Goal: Find specific page/section: Find specific page/section

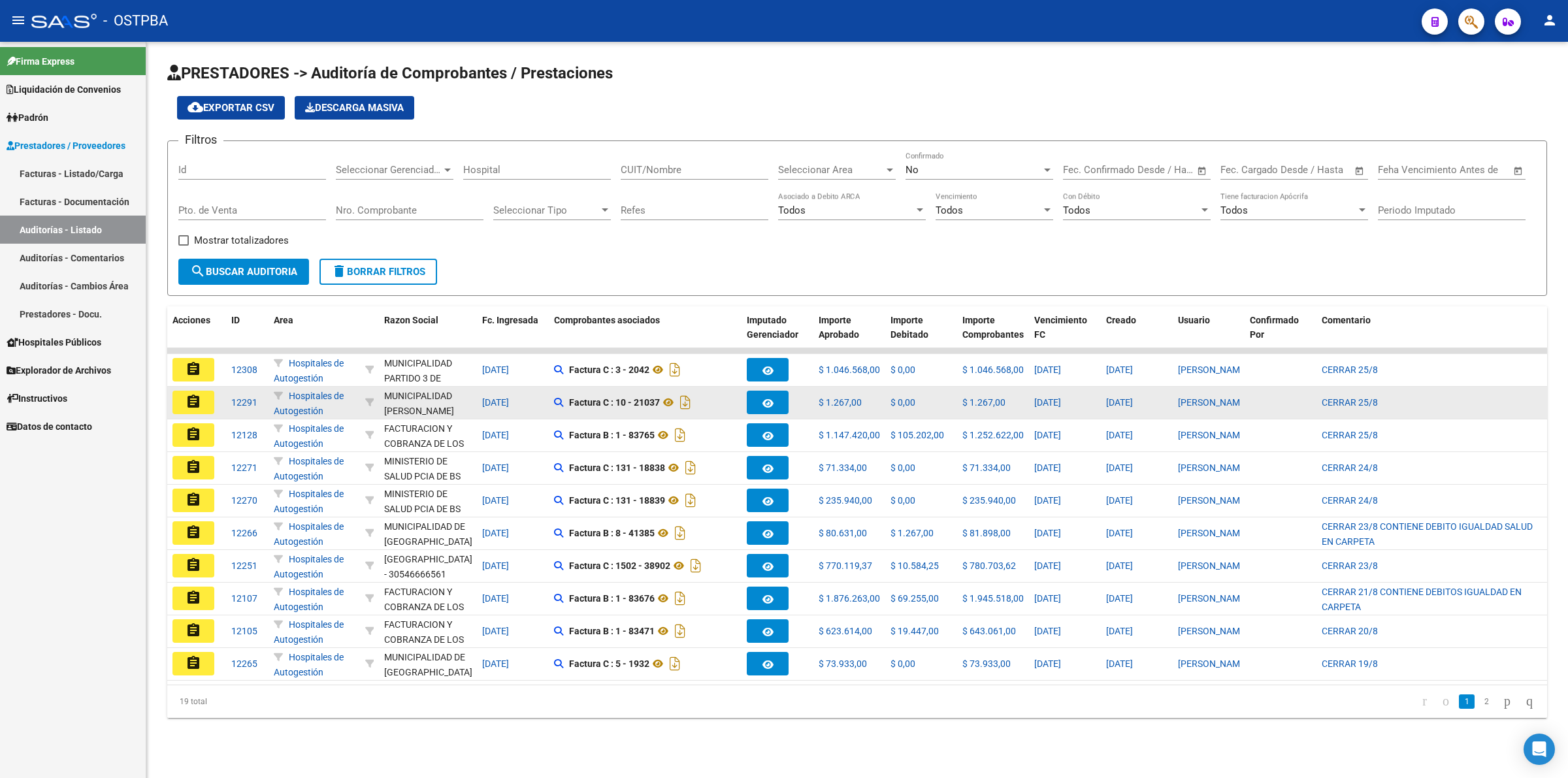
click at [191, 395] on mat-icon "assignment" at bounding box center [193, 401] width 16 height 16
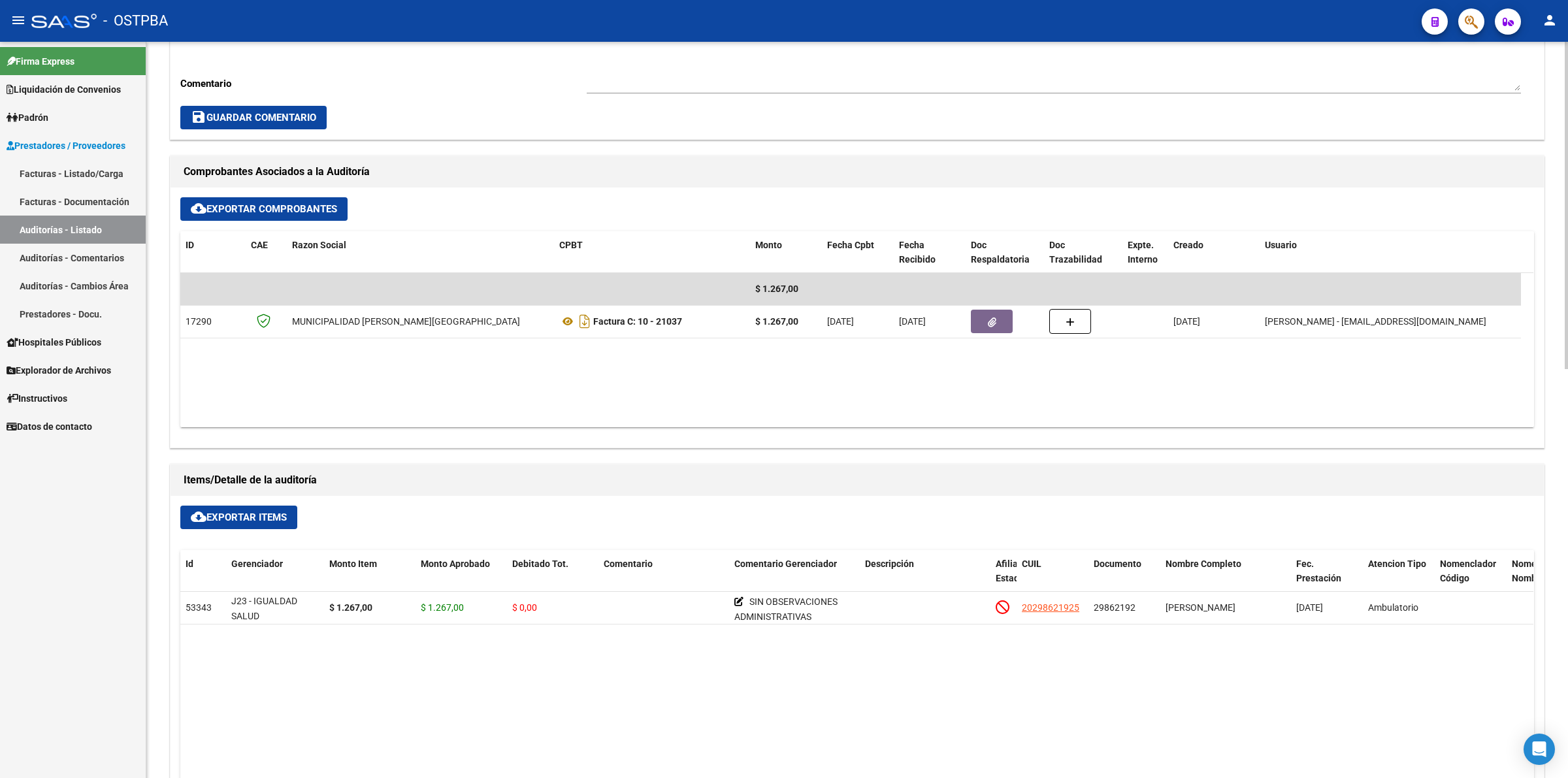
scroll to position [490, 0]
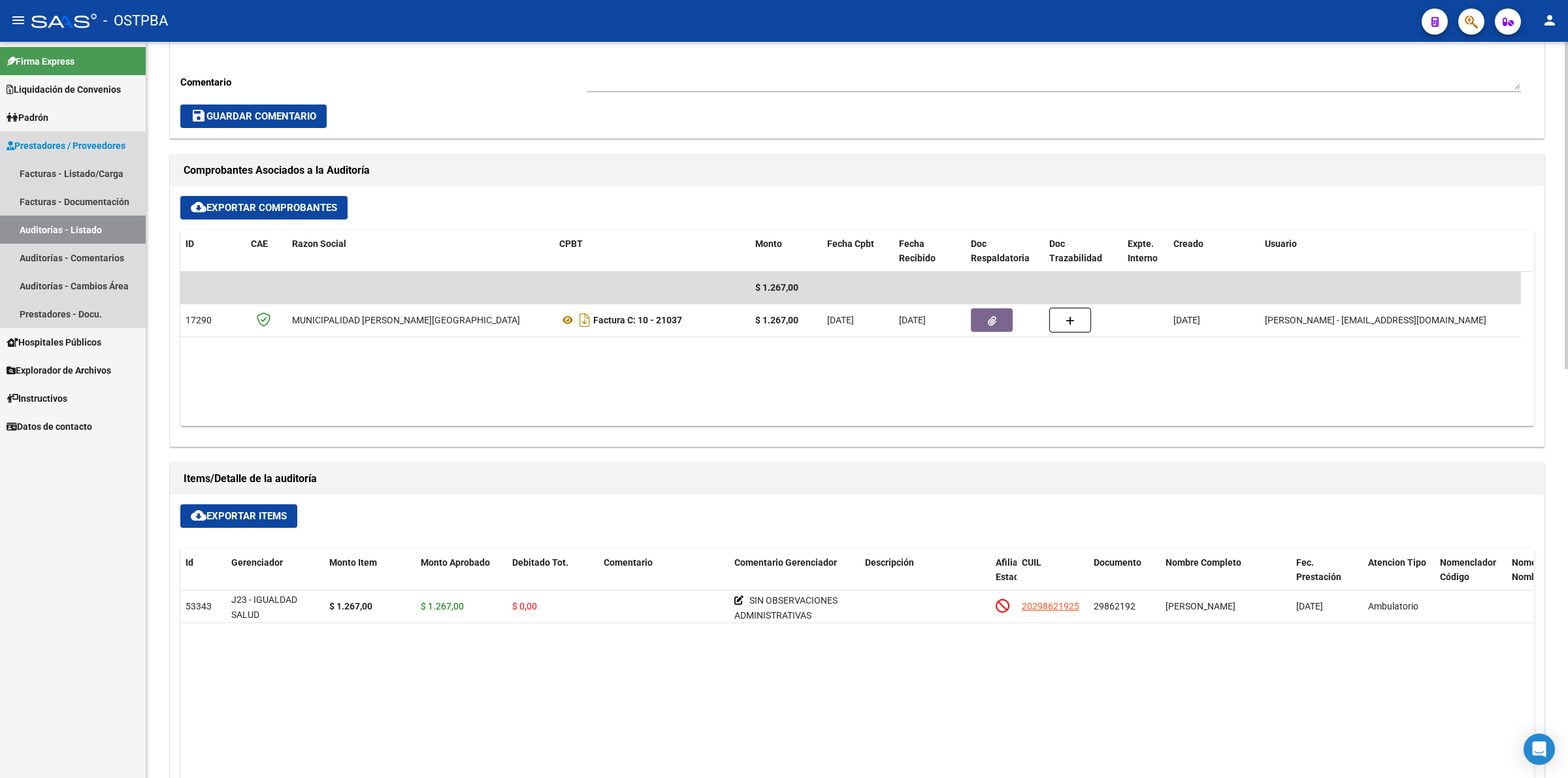
click at [69, 220] on link "Auditorías - Listado" at bounding box center [72, 230] width 145 height 28
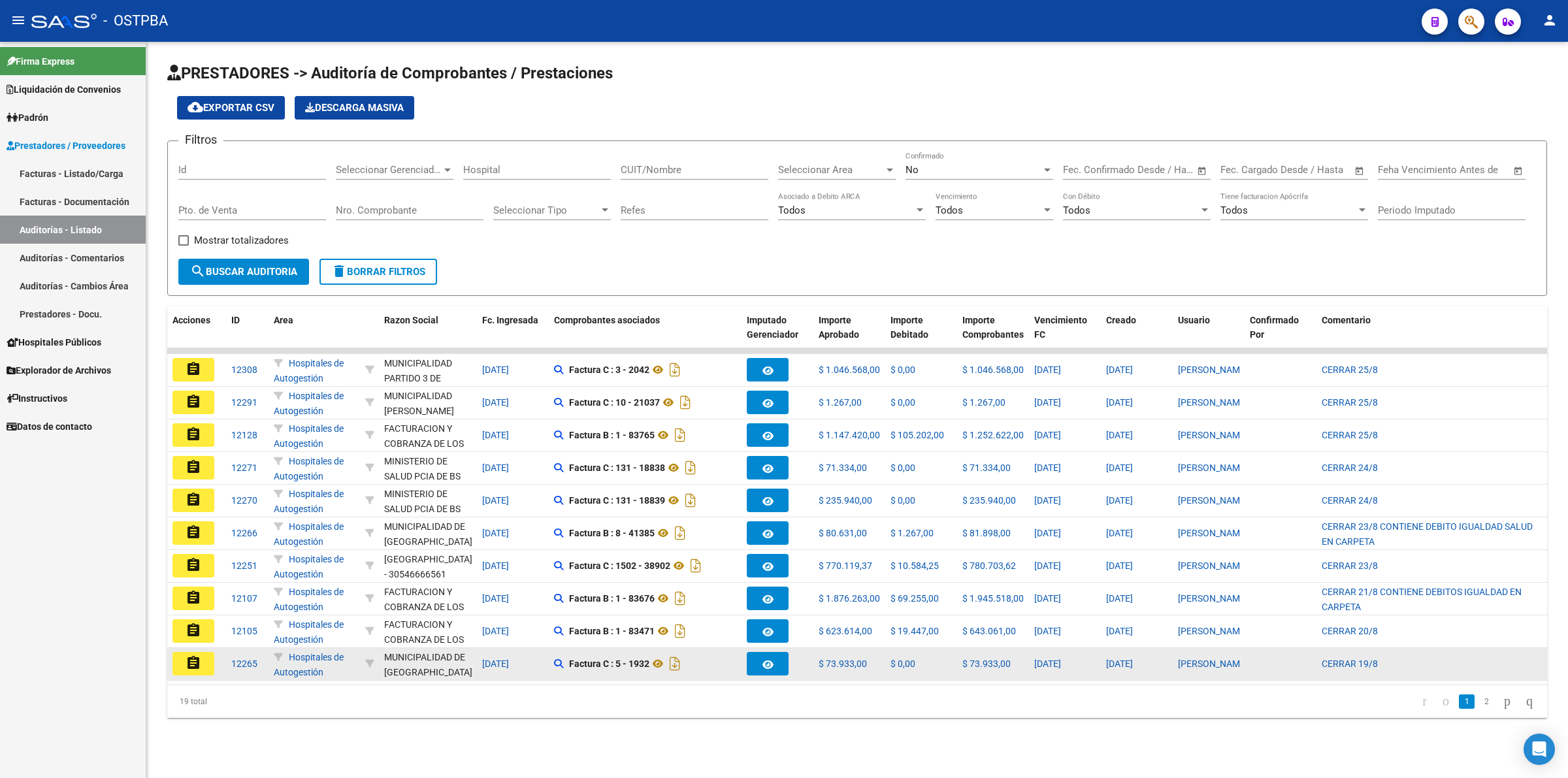
click at [188, 660] on mat-icon "assignment" at bounding box center [193, 662] width 16 height 16
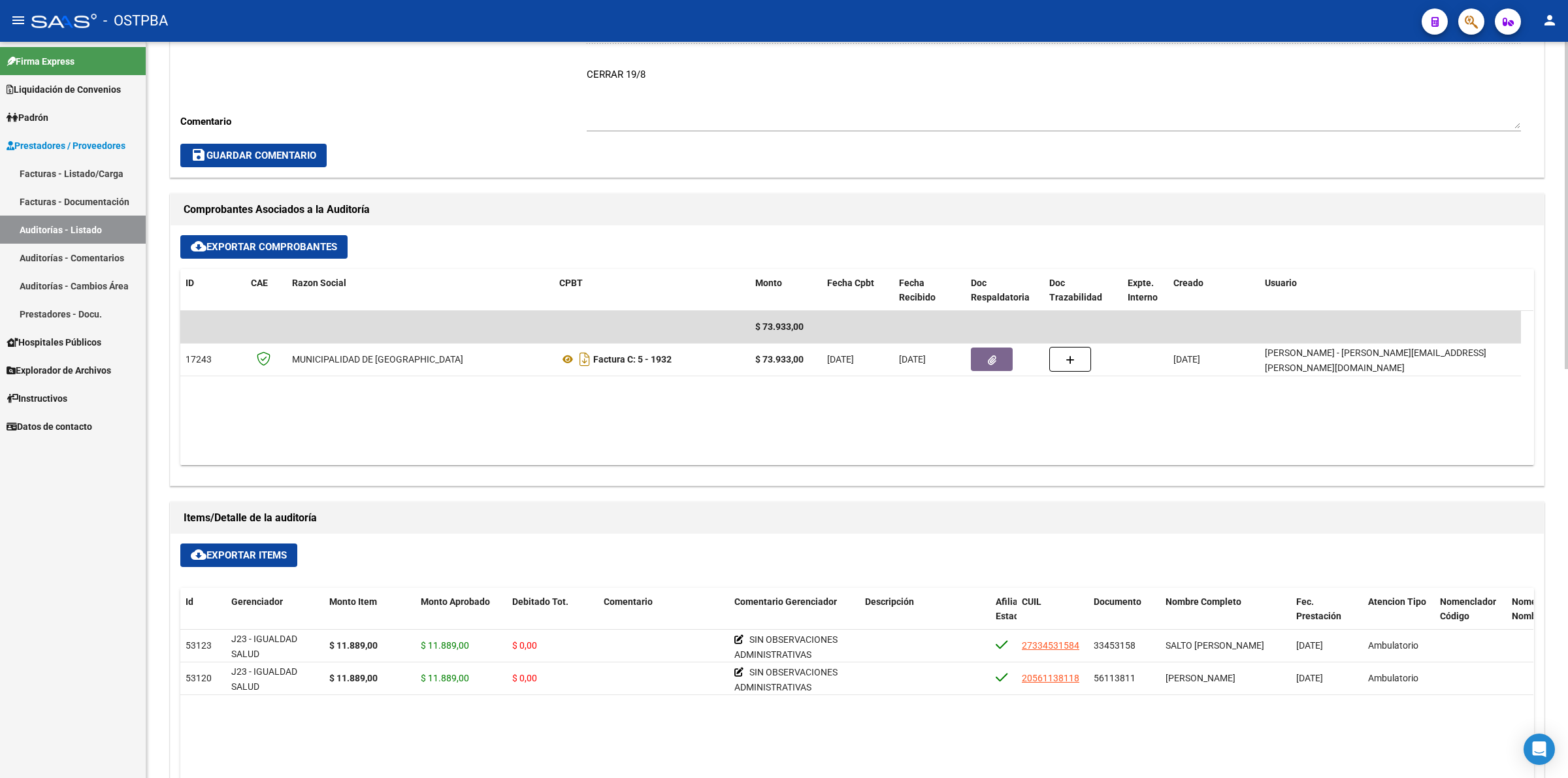
scroll to position [490, 0]
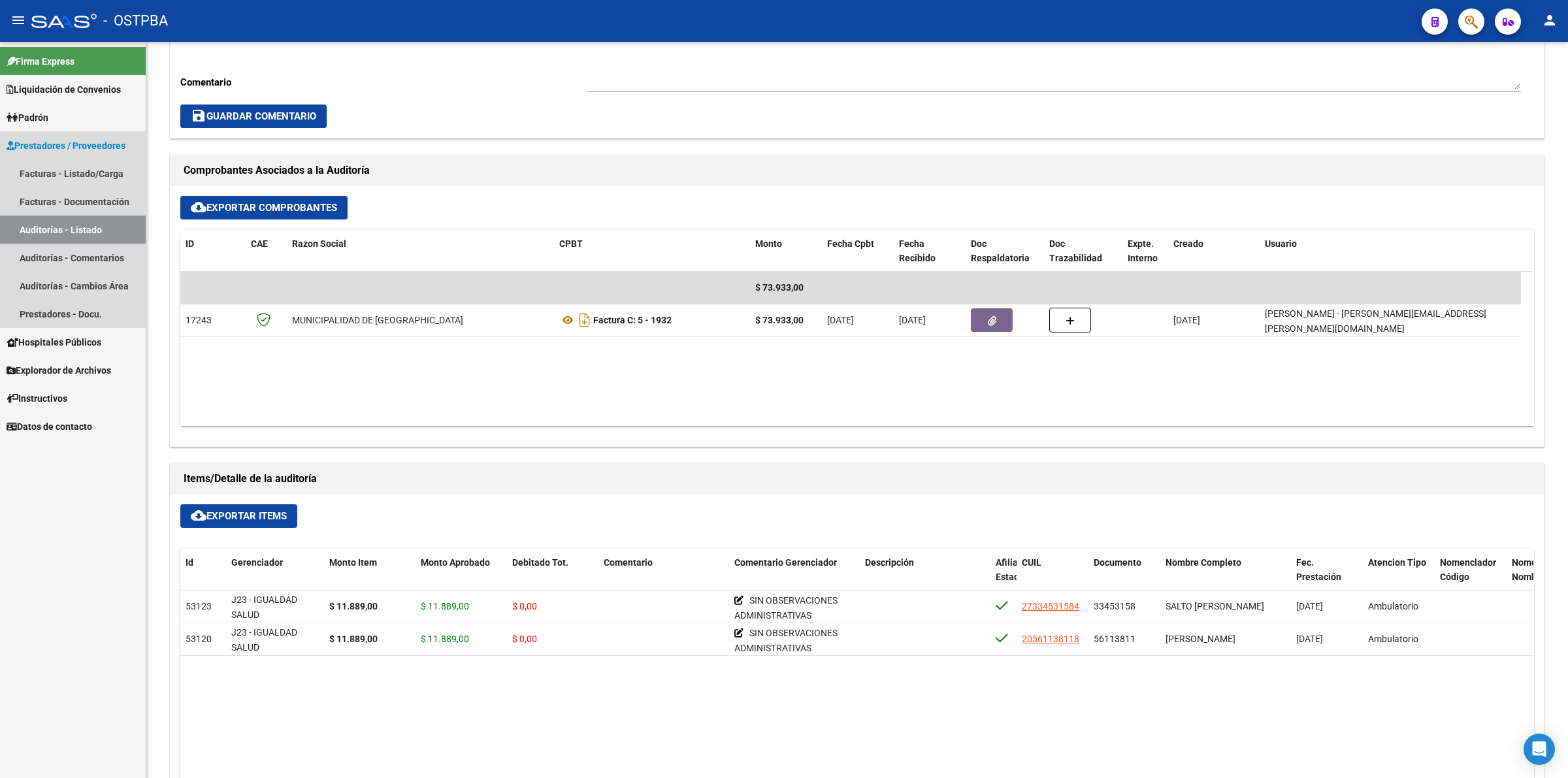
click at [99, 232] on link "Auditorías - Listado" at bounding box center [72, 230] width 145 height 28
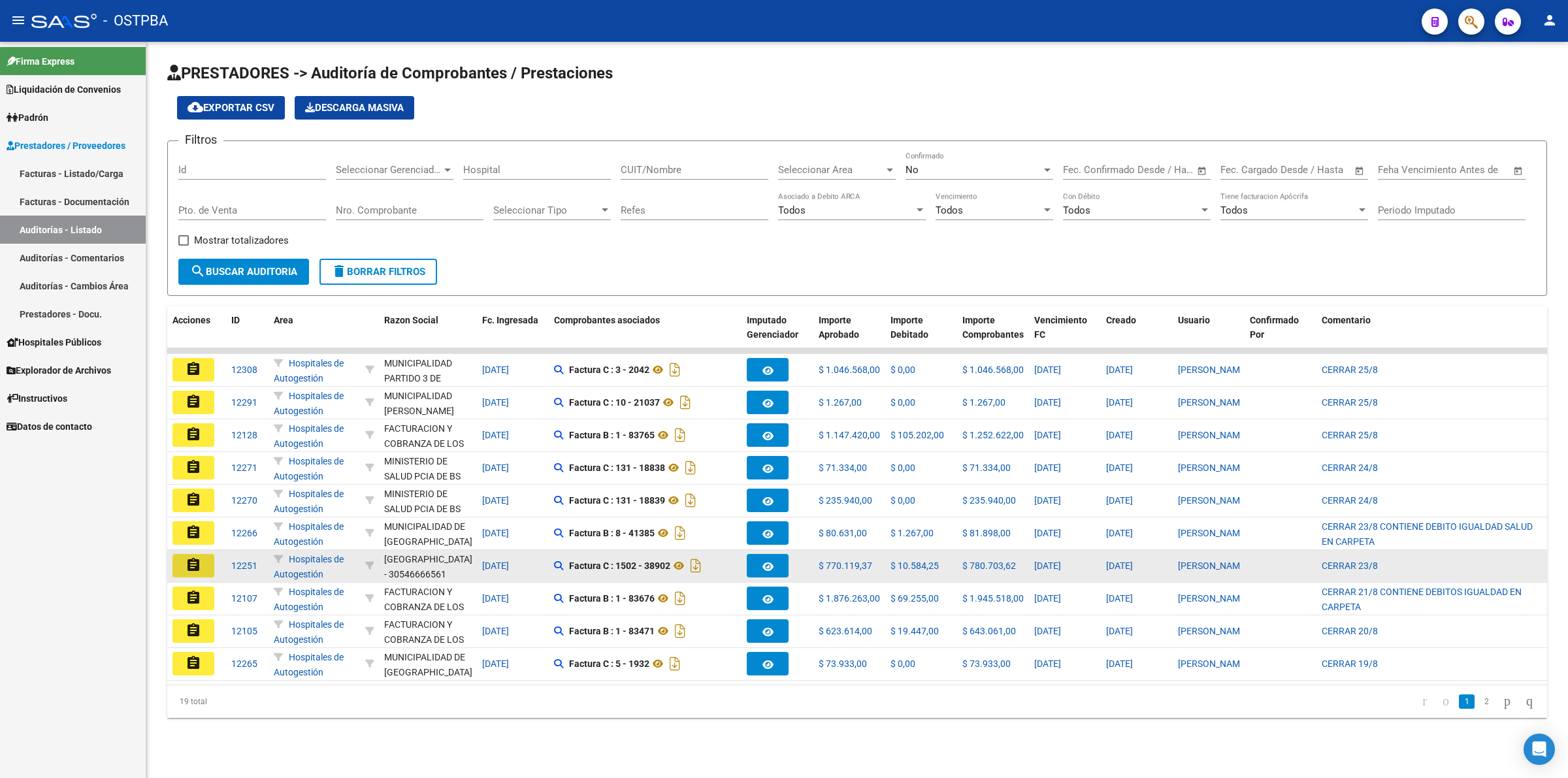
click at [196, 560] on mat-icon "assignment" at bounding box center [193, 565] width 16 height 16
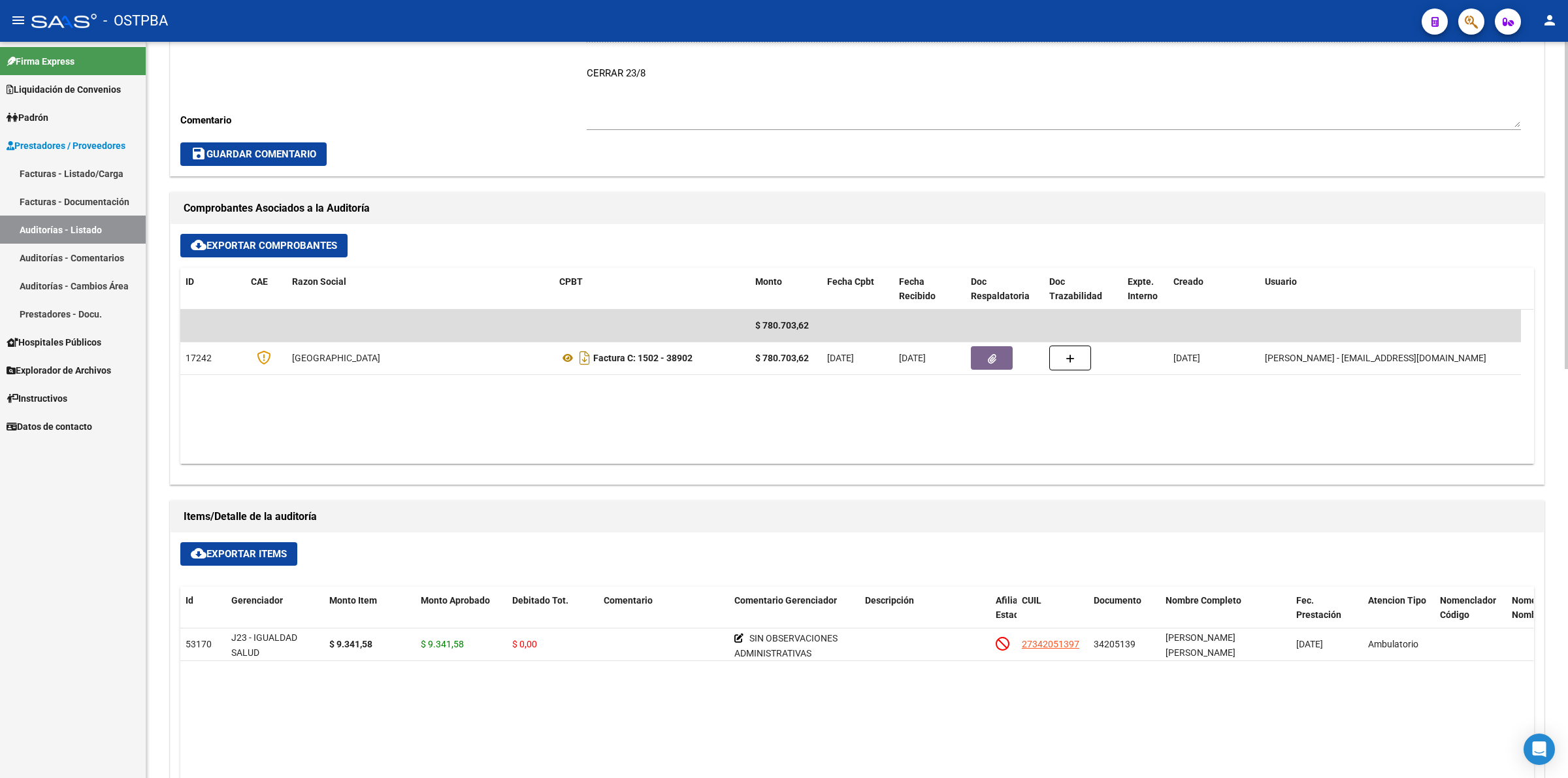
scroll to position [490, 0]
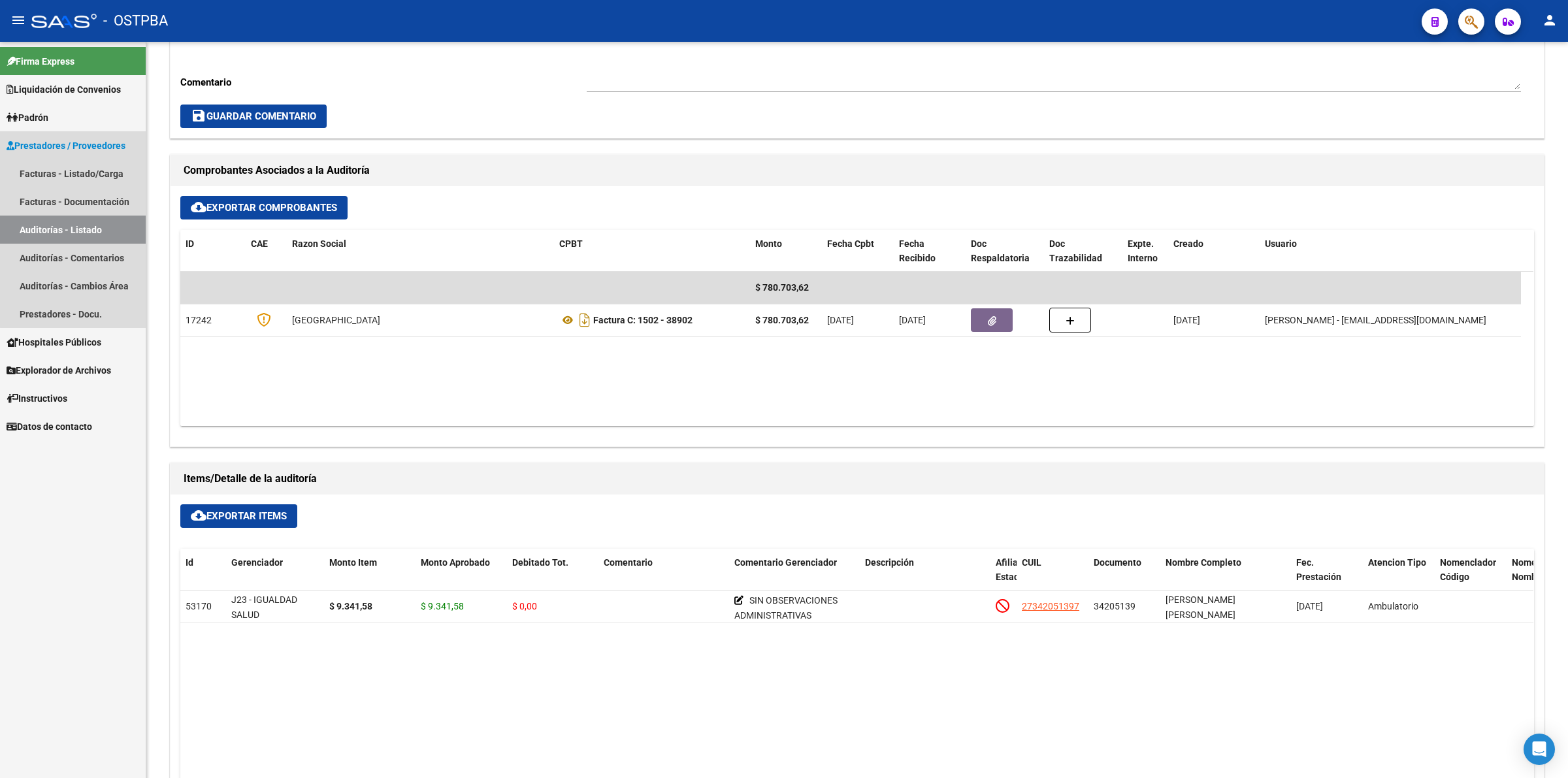
click at [88, 226] on link "Auditorías - Listado" at bounding box center [72, 230] width 145 height 28
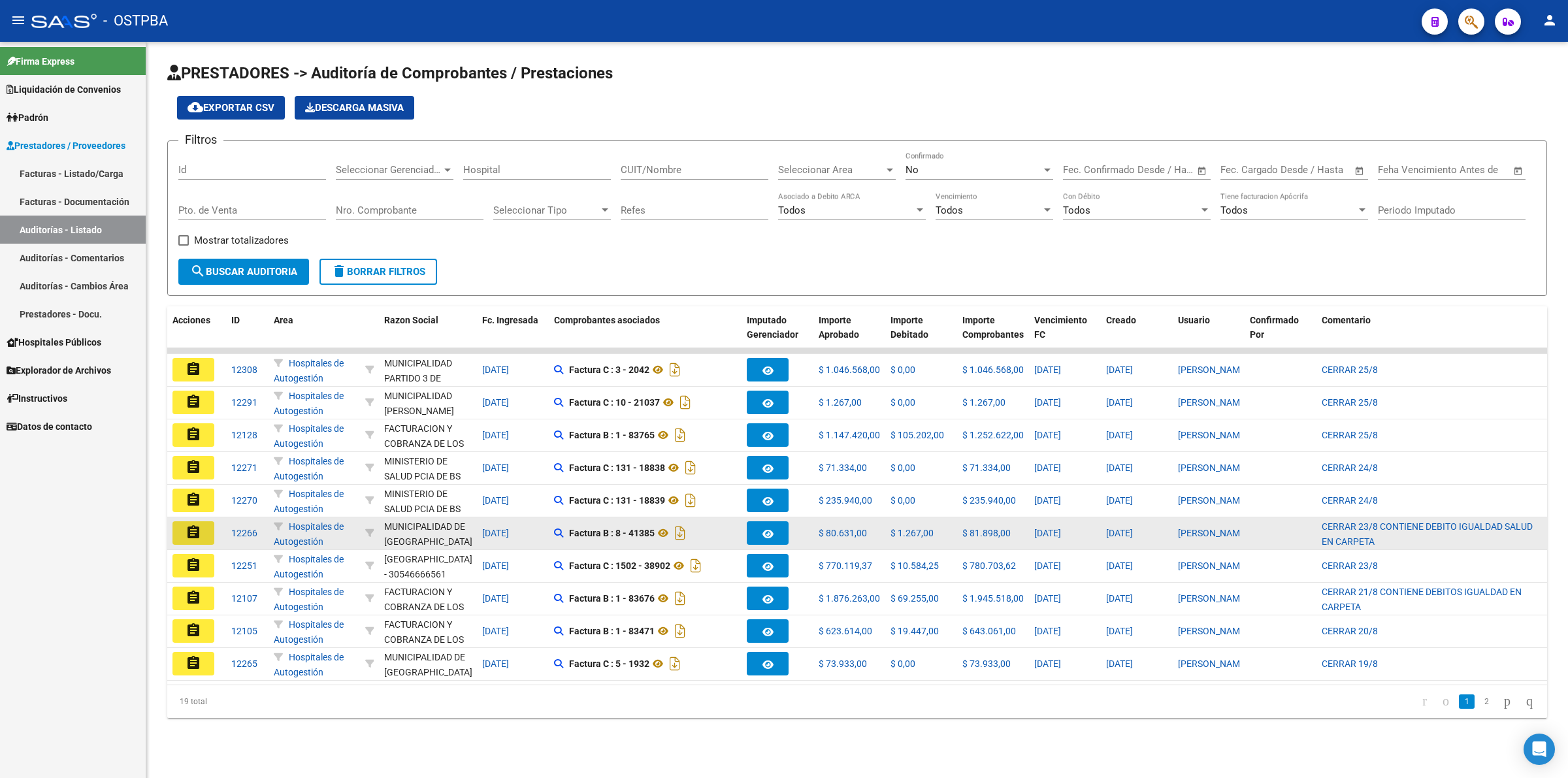
click at [182, 530] on button "assignment" at bounding box center [193, 533] width 42 height 23
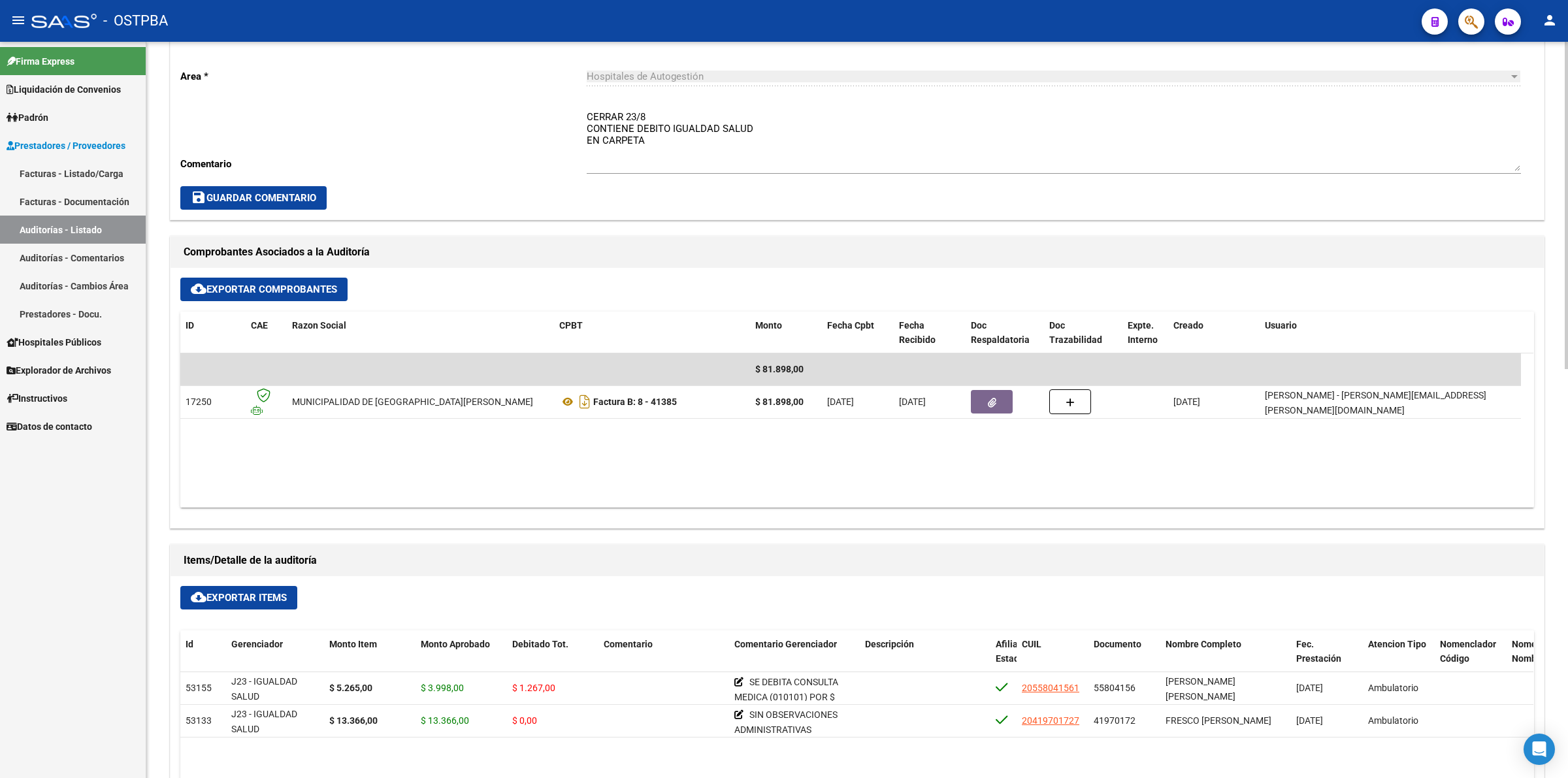
scroll to position [490, 0]
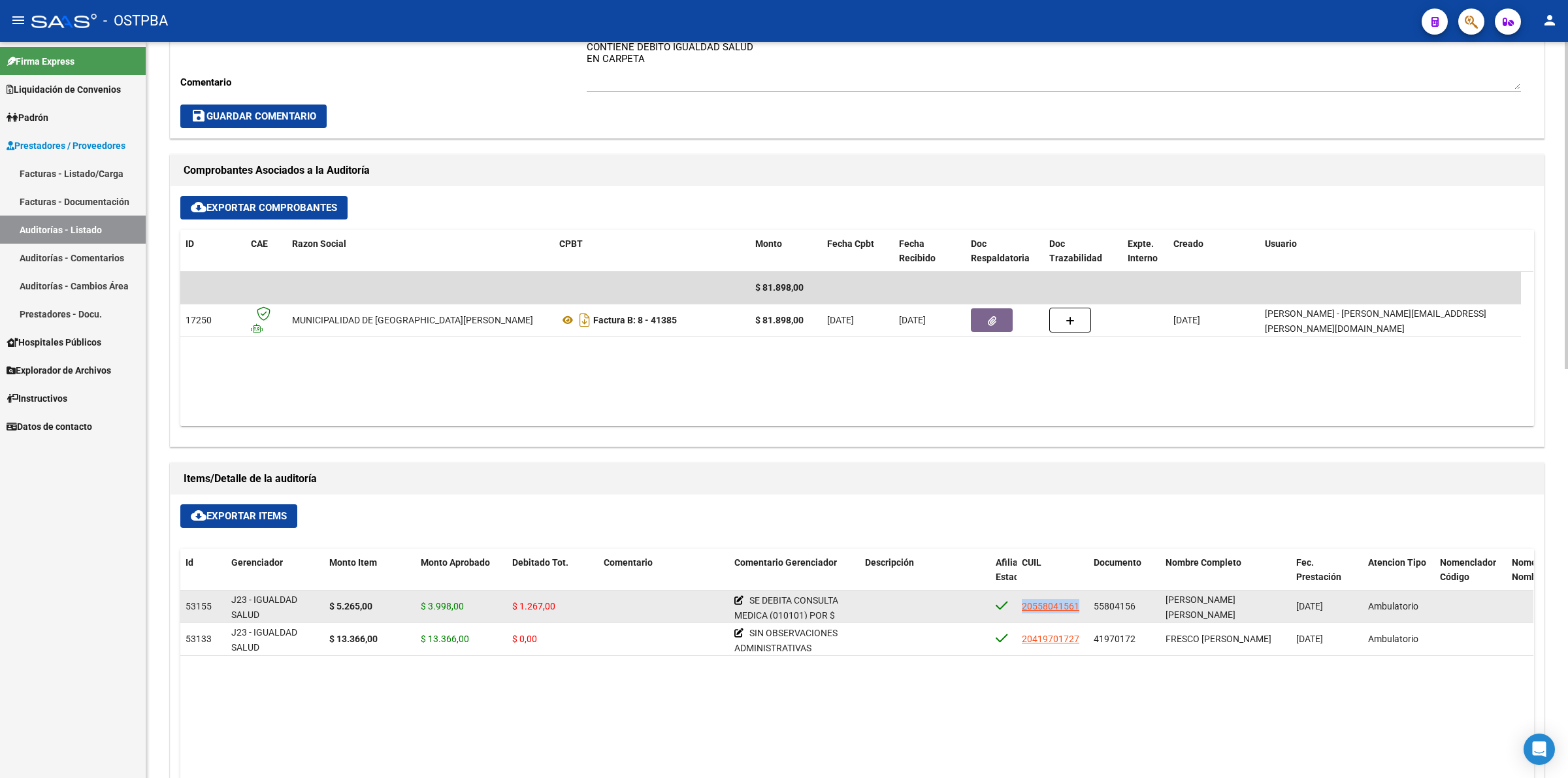
drag, startPoint x: 1081, startPoint y: 609, endPoint x: 1021, endPoint y: 606, distance: 60.1
click at [1021, 606] on datatable-body-cell "20558041561" at bounding box center [1052, 607] width 72 height 32
copy span "20558041561"
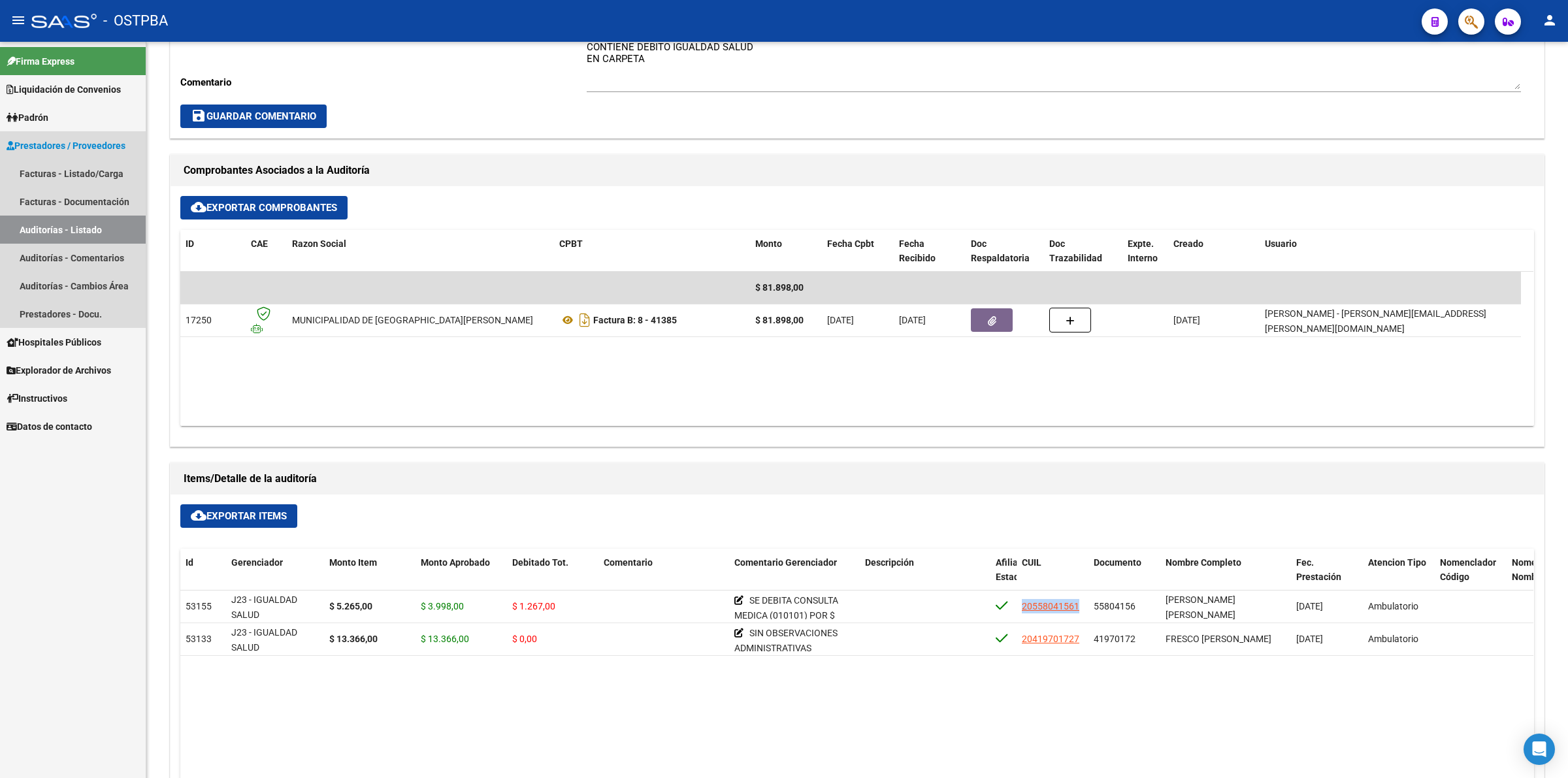
click at [50, 222] on link "Auditorías - Listado" at bounding box center [72, 230] width 145 height 28
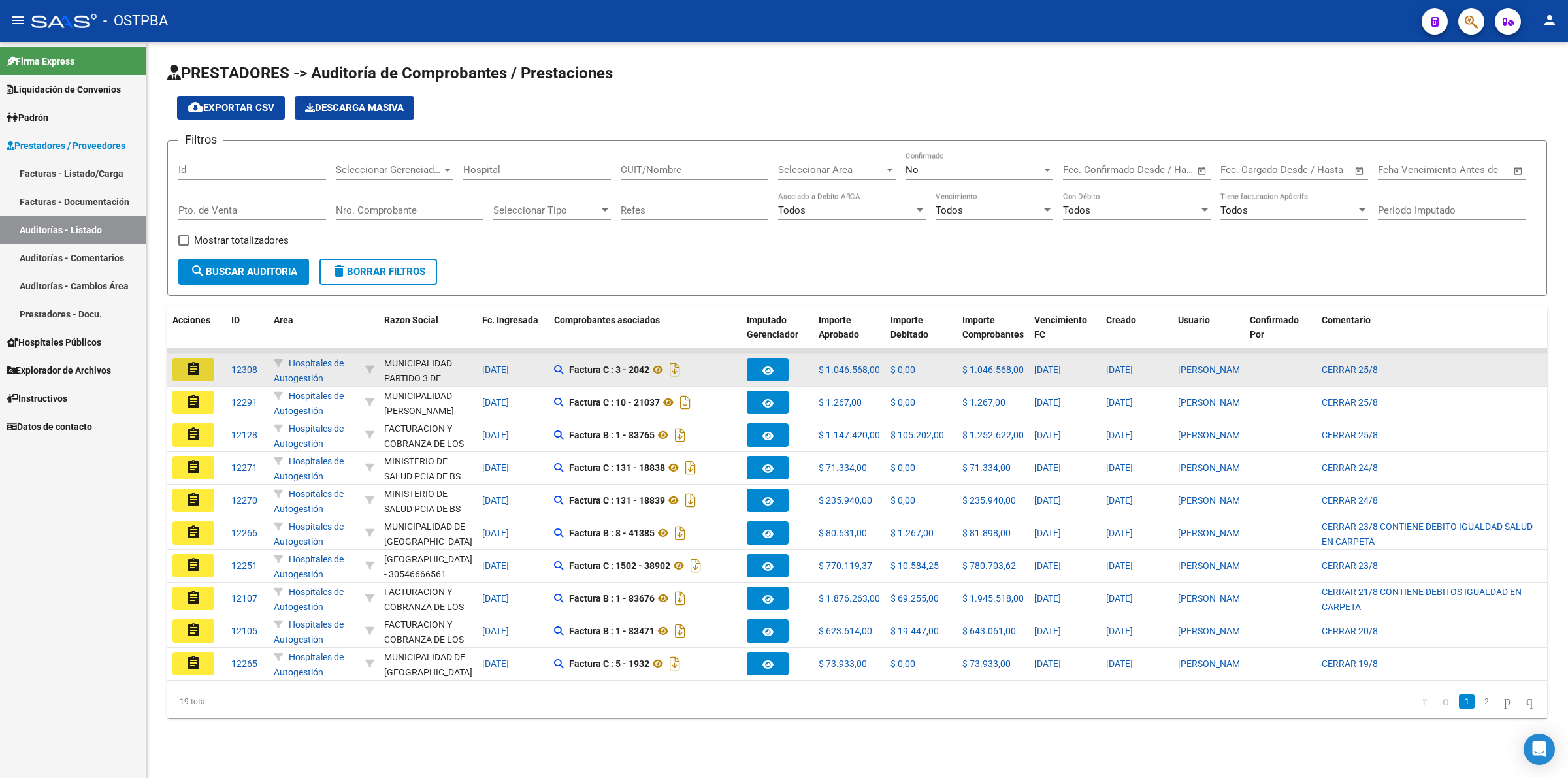
click at [187, 367] on mat-icon "assignment" at bounding box center [193, 369] width 16 height 16
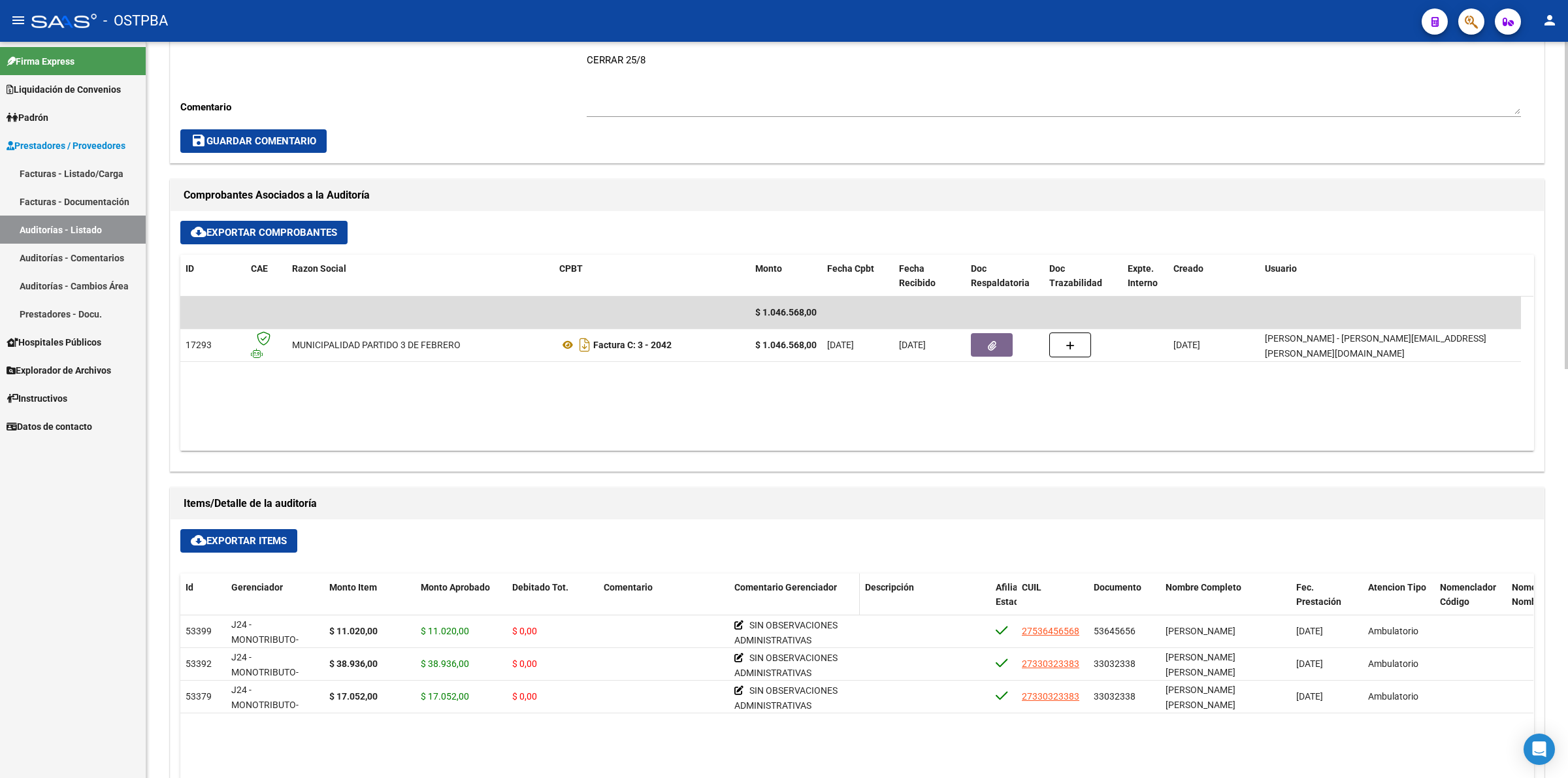
scroll to position [490, 0]
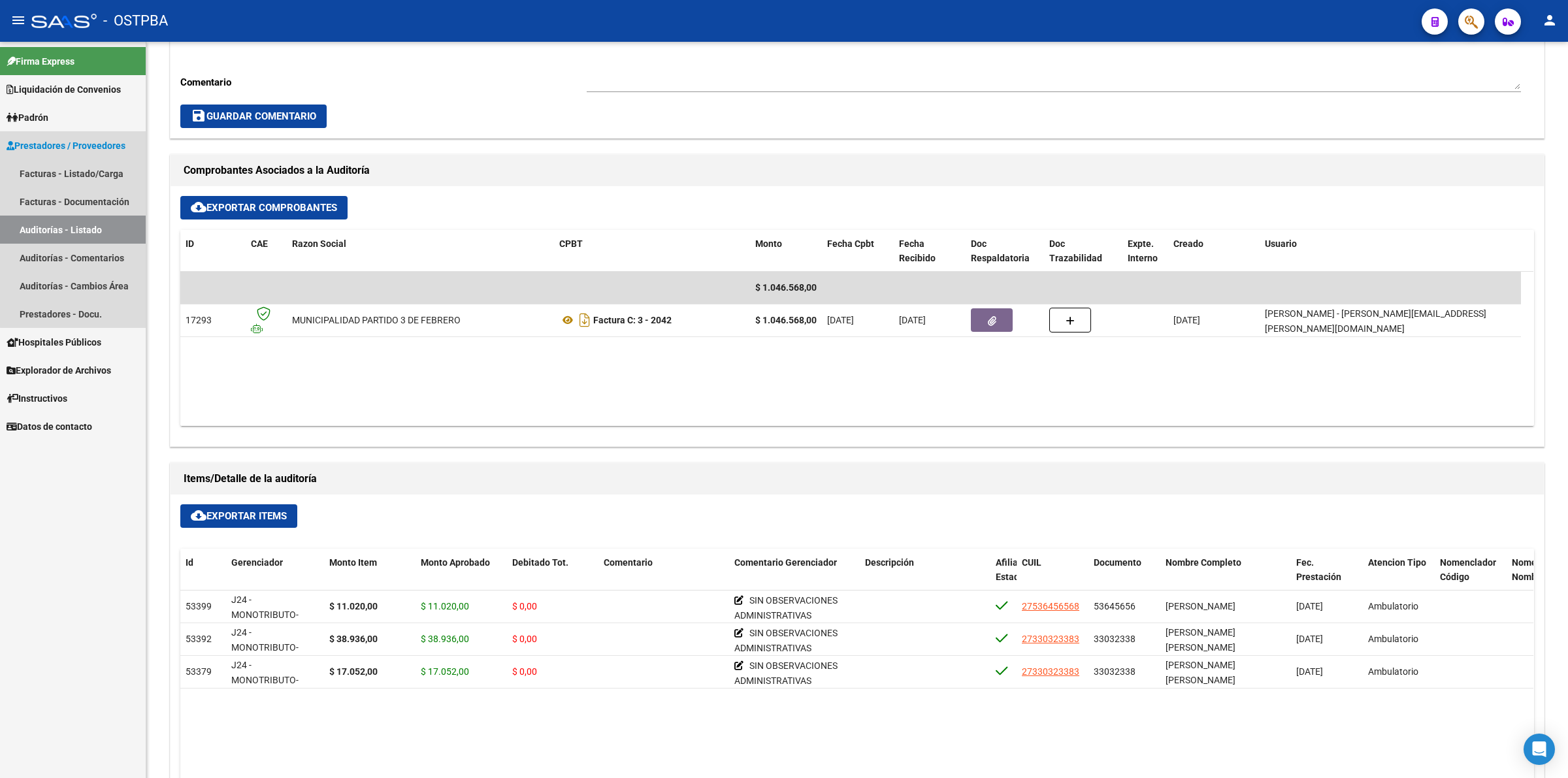
click at [106, 227] on link "Auditorías - Listado" at bounding box center [72, 230] width 145 height 28
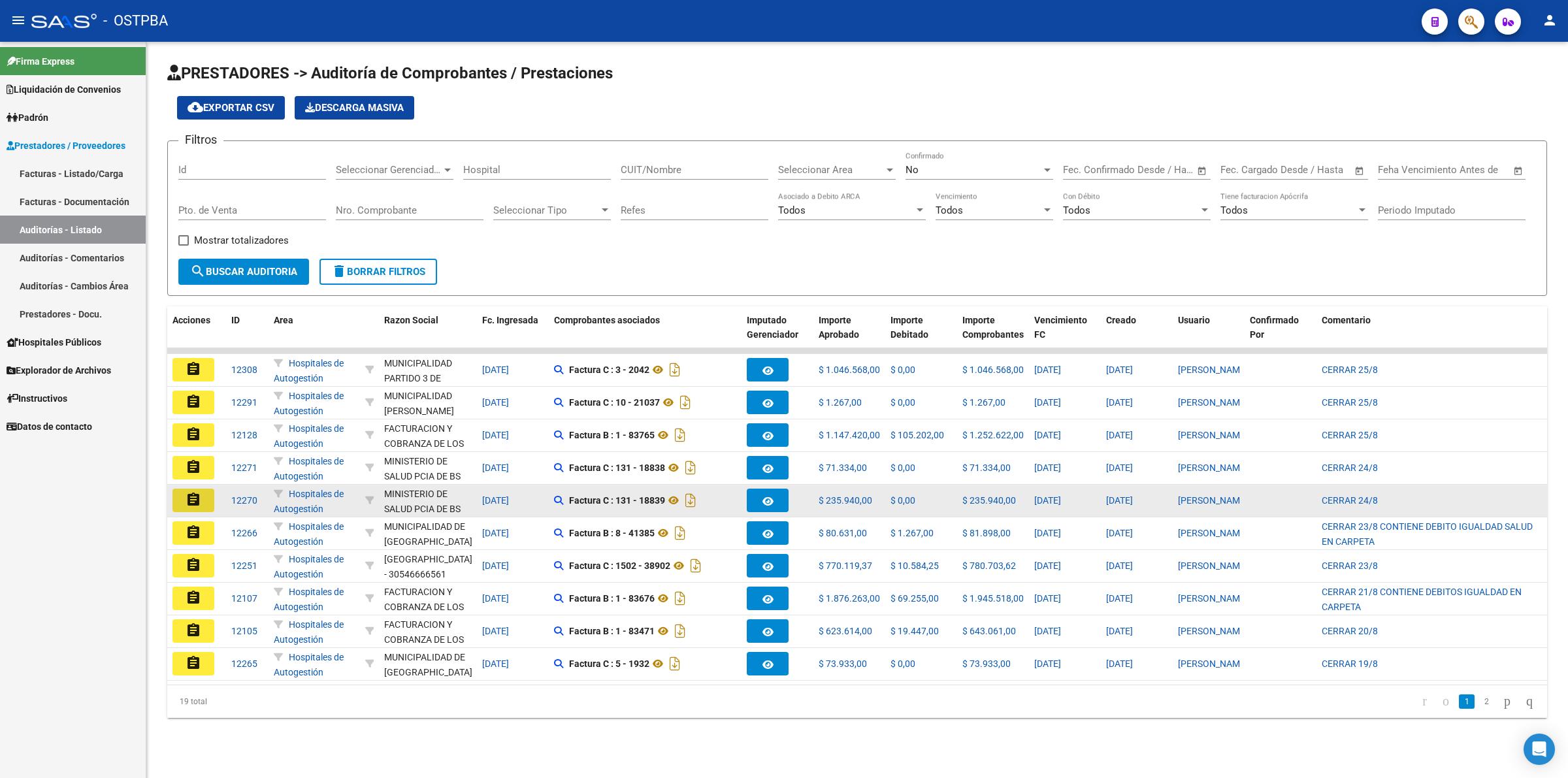
click at [190, 498] on mat-icon "assignment" at bounding box center [193, 499] width 16 height 16
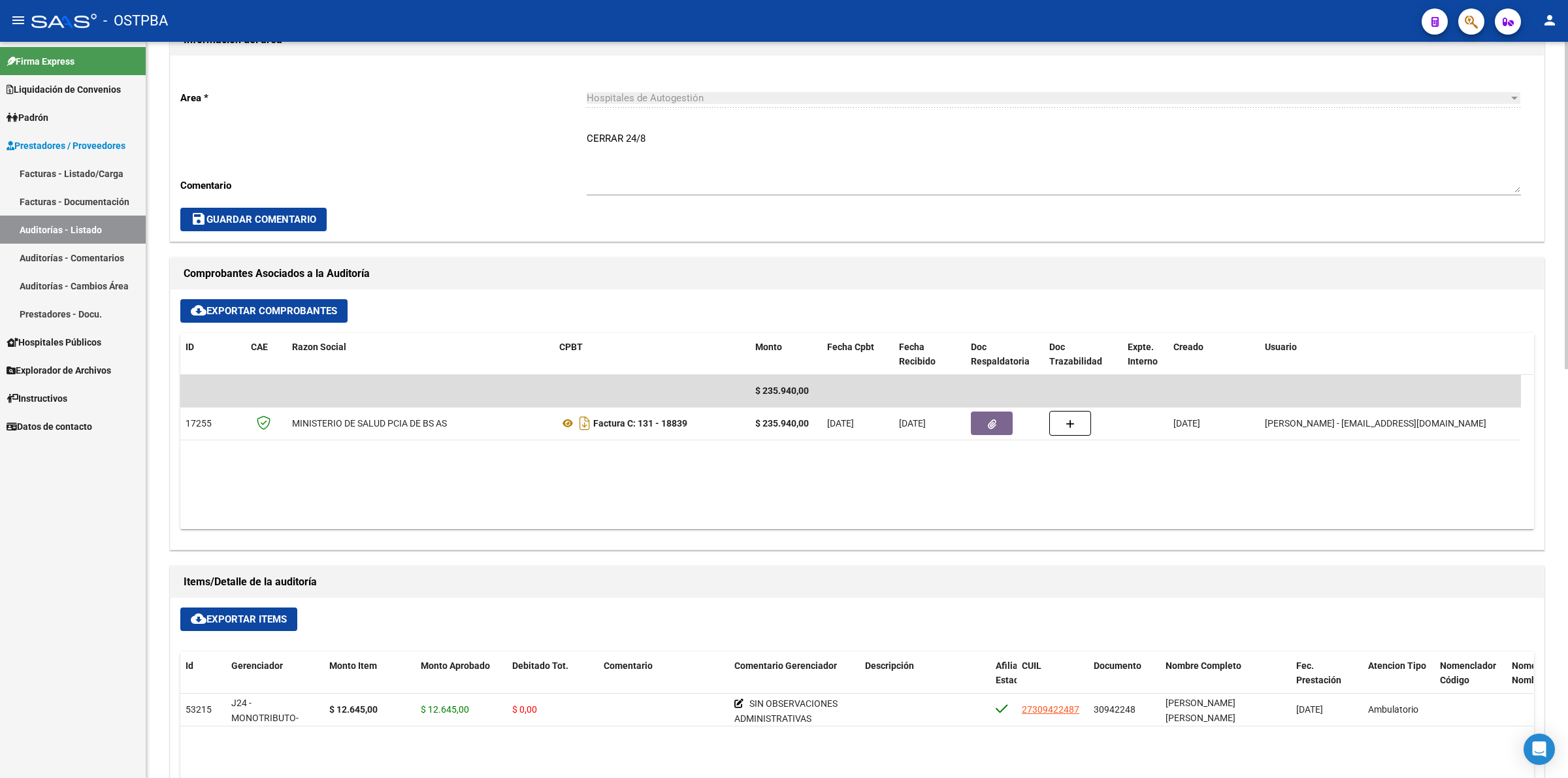
scroll to position [408, 0]
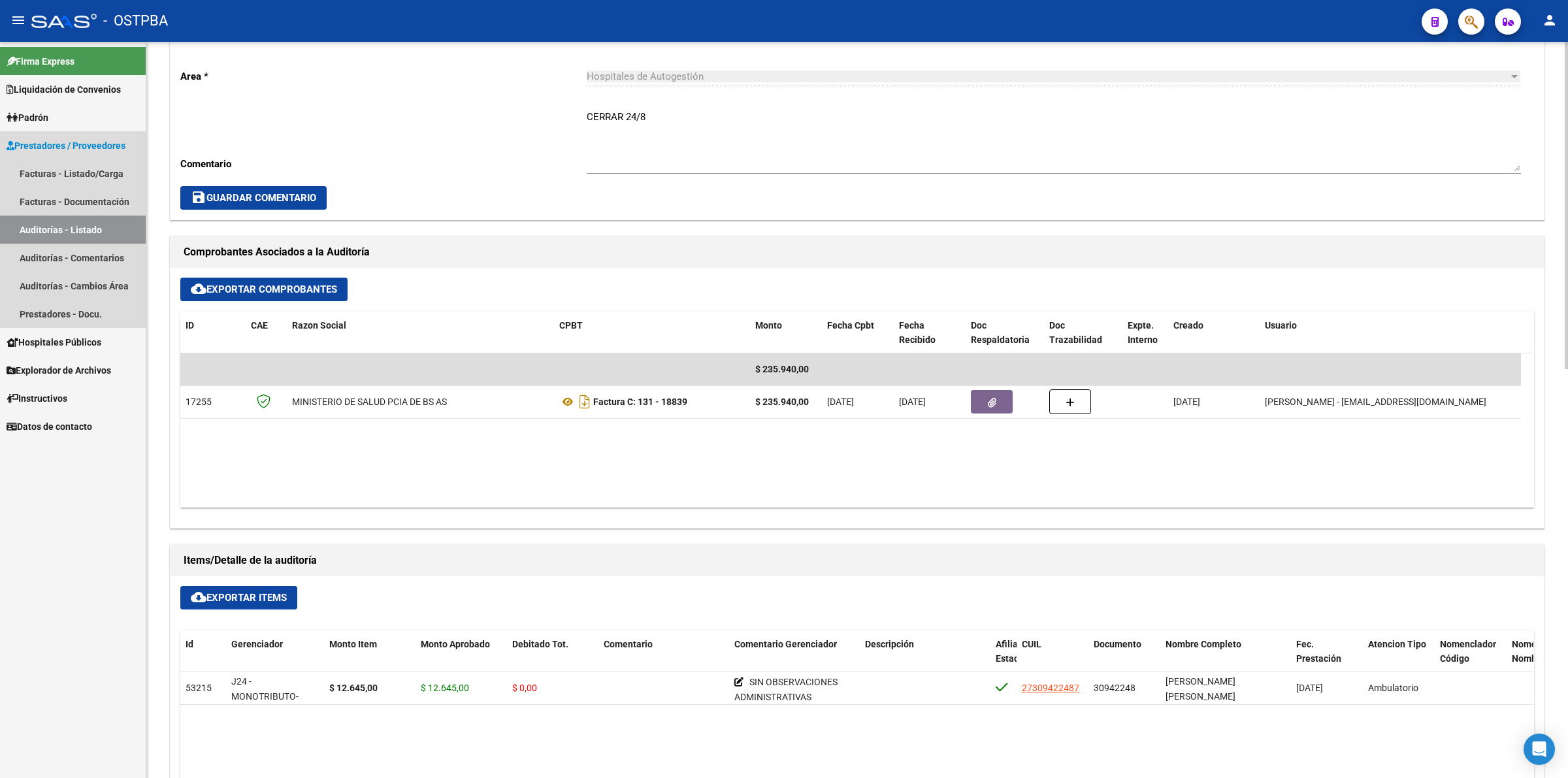
click at [98, 227] on link "Auditorías - Listado" at bounding box center [72, 230] width 145 height 28
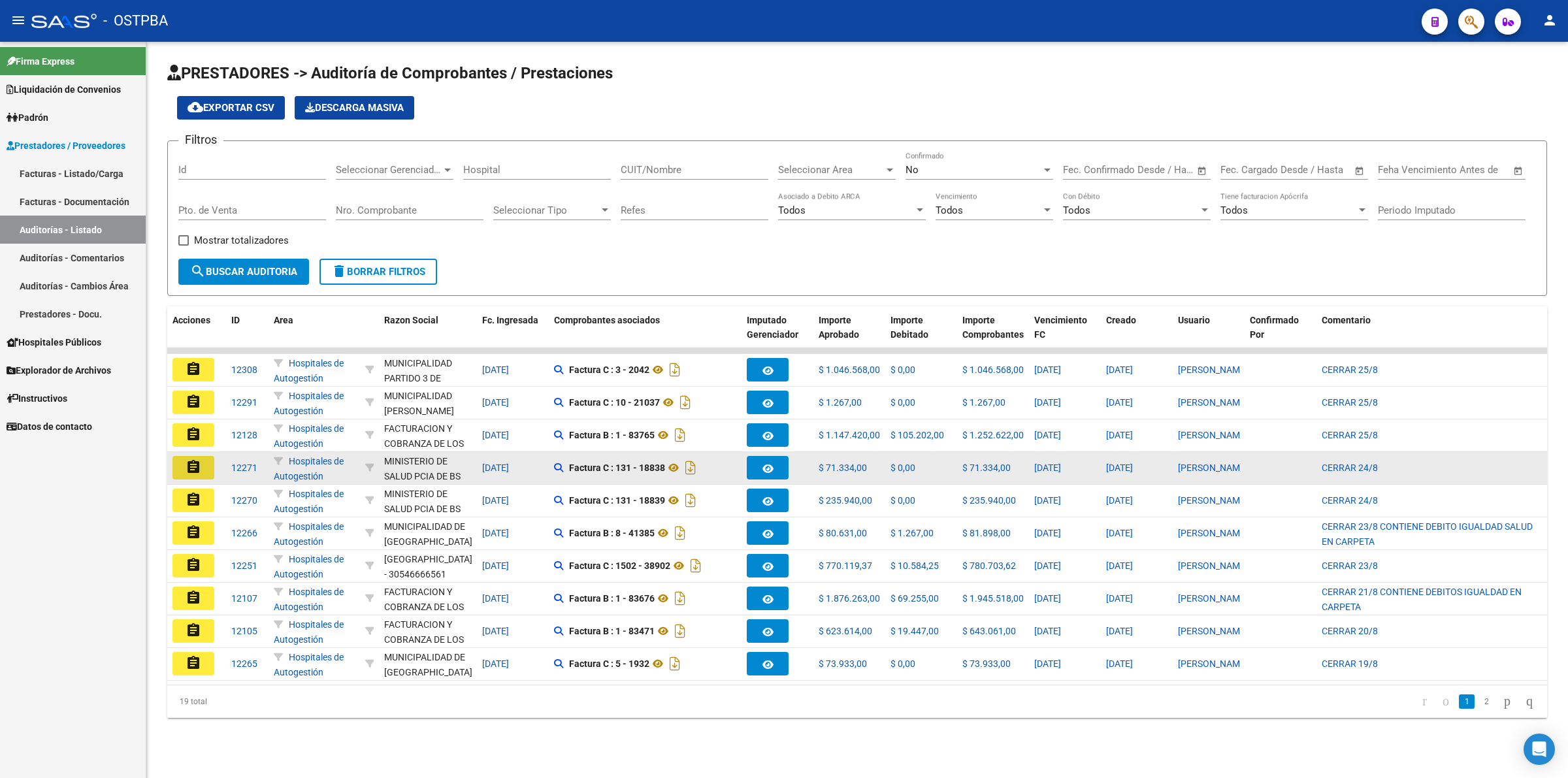
click at [185, 461] on mat-icon "assignment" at bounding box center [193, 467] width 16 height 16
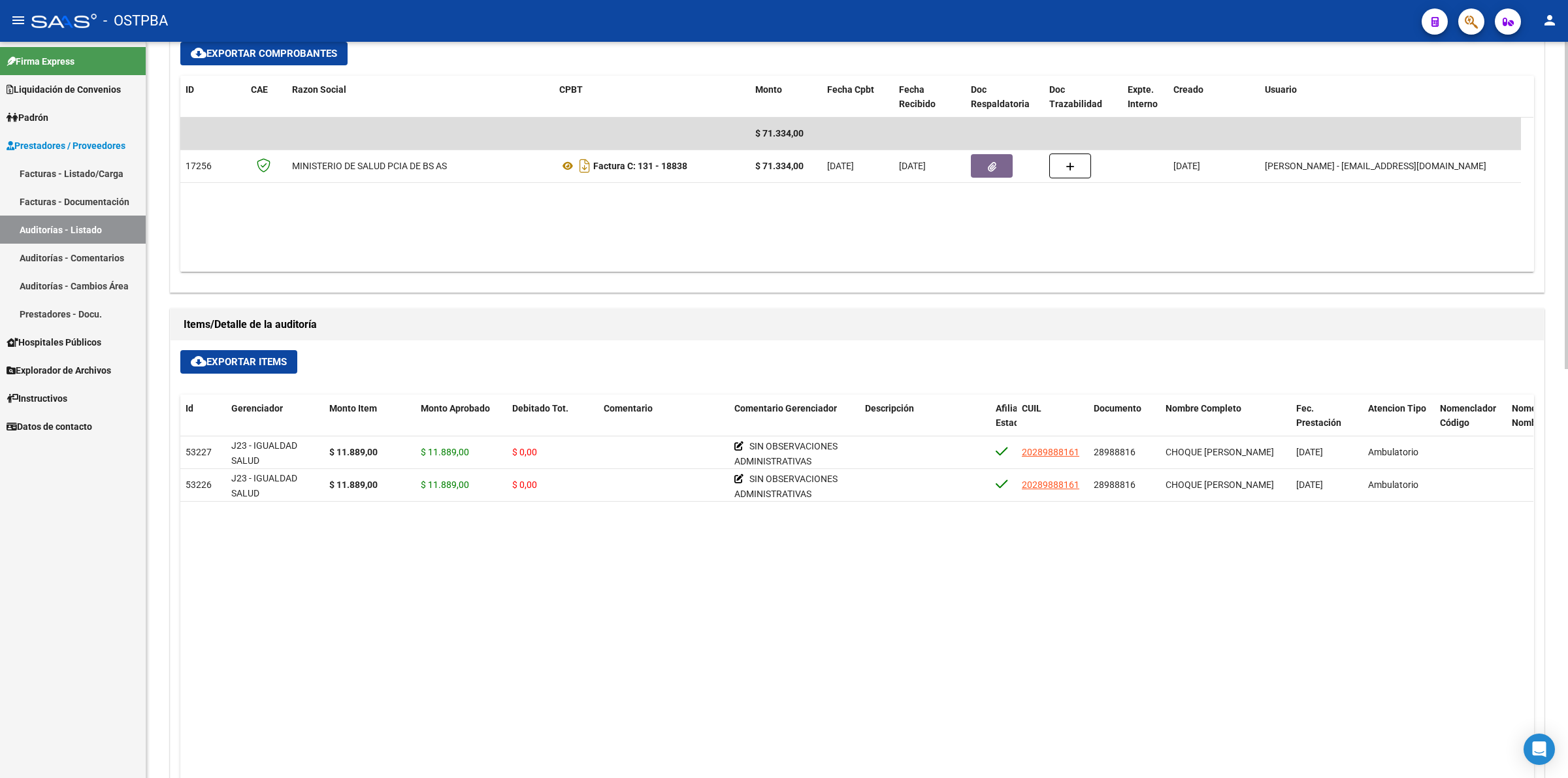
scroll to position [653, 0]
